Goal: Check status: Check status

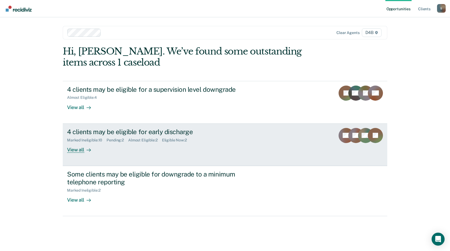
click at [77, 152] on div "View all" at bounding box center [82, 147] width 30 height 11
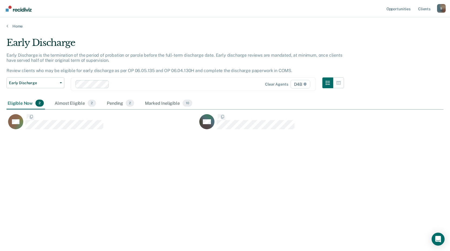
scroll to position [170, 433]
